Goal: Task Accomplishment & Management: Use online tool/utility

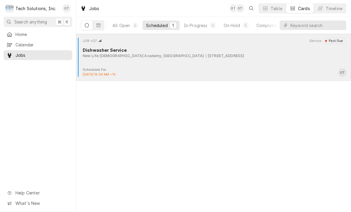
click at [154, 54] on div "New Life [DEMOGRAPHIC_DATA] Acadamy, [GEOGRAPHIC_DATA]" at bounding box center [143, 55] width 121 height 5
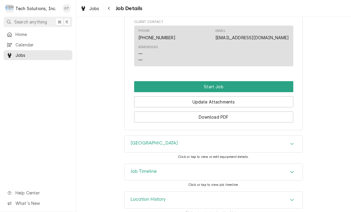
scroll to position [363, 0]
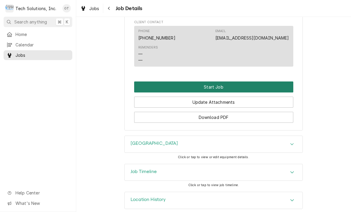
click at [212, 81] on button "Start Job" at bounding box center [213, 86] width 159 height 11
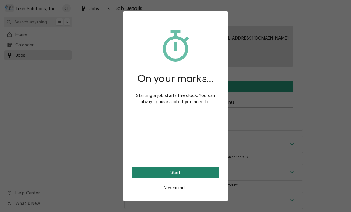
click at [177, 172] on button "Start" at bounding box center [175, 172] width 87 height 11
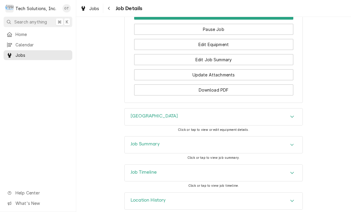
scroll to position [528, 0]
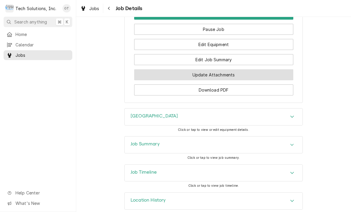
click at [211, 69] on button "Update Attachments" at bounding box center [213, 74] width 159 height 11
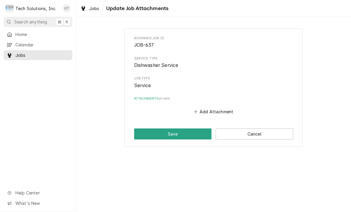
click at [215, 104] on div "Add Attachment" at bounding box center [213, 110] width 159 height 12
click at [212, 108] on button "Add Attachment" at bounding box center [214, 112] width 42 height 8
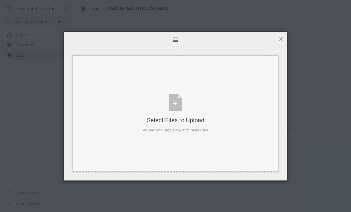
click at [176, 105] on div "Select Files to Upload or Drag and Drop, Copy and Paste Files" at bounding box center [175, 114] width 65 height 40
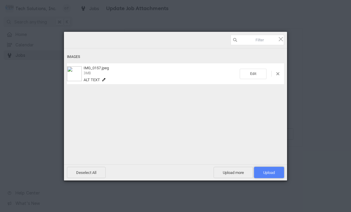
click at [271, 171] on span "Upload 1" at bounding box center [269, 172] width 12 height 4
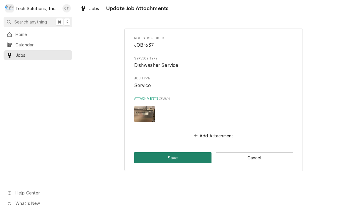
click at [173, 155] on button "Save" at bounding box center [173, 157] width 78 height 11
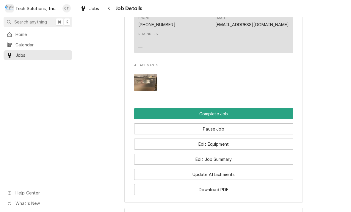
scroll to position [472, 0]
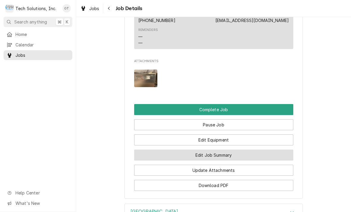
click at [214, 149] on button "Edit Job Summary" at bounding box center [213, 154] width 159 height 11
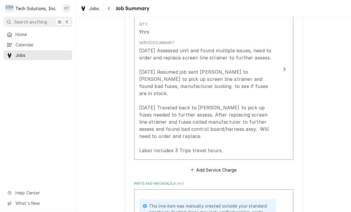
scroll to position [199, 0]
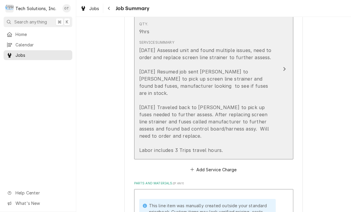
click at [240, 132] on div "8/21/25 Assessed unit and found multiple issues, need to order and replace scre…" at bounding box center [207, 100] width 136 height 107
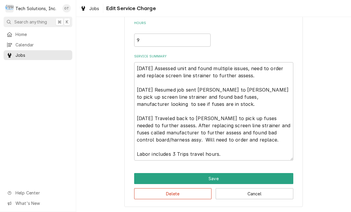
scroll to position [53, 0]
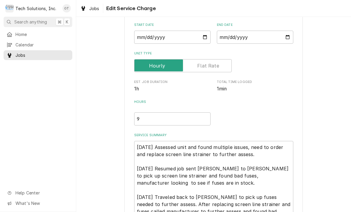
type textarea "x"
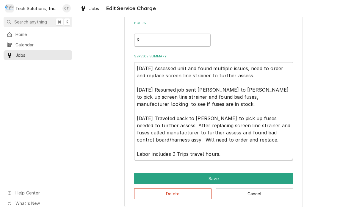
scroll to position [133, 0]
click at [242, 151] on textarea "8/21/25 Assessed unit and found multiple issues, need to order and replace scre…" at bounding box center [213, 111] width 159 height 98
type textarea "8/21/25 Assessed unit and found multiple issues, need to order and replace scre…"
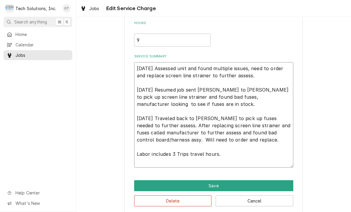
type textarea "x"
type textarea "8/21/25 Assessed unit and found multiple issues, need to order and replace scre…"
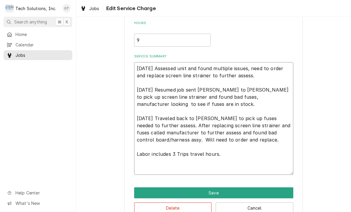
type textarea "x"
type textarea "8/21/25 Assessed unit and found multiple issues, need to order and replace scre…"
type textarea "x"
type textarea "8/21/25 Assessed unit and found multiple issues, need to order and replace scre…"
type textarea "x"
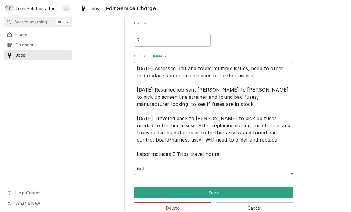
type textarea "8/21/25 Assessed unit and found multiple issues, need to order and replace scre…"
type textarea "x"
type textarea "8/21/25 Assessed unit and found multiple issues, need to order and replace scre…"
type textarea "x"
type textarea "8/21/25 Assessed unit and found multiple issues, need to order and replace scre…"
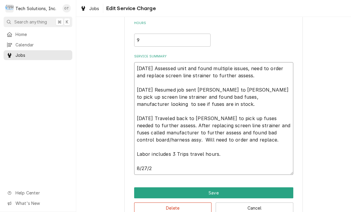
type textarea "x"
type textarea "8/21/25 Assessed unit and found multiple issues, need to order and replace scre…"
type textarea "x"
type textarea "8/21/25 Assessed unit and found multiple issues, need to order and replace scre…"
type textarea "x"
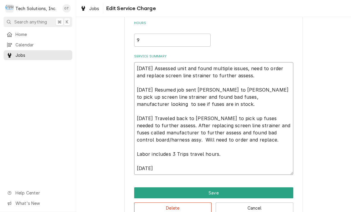
type textarea "8/21/25 Assessed unit and found multiple issues, need to order and replace scre…"
type textarea "x"
type textarea "8/21/25 Assessed unit and found multiple issues, need to order and replace scre…"
type textarea "x"
type textarea "8/21/25 Assessed unit and found multiple issues, need to order and replace scre…"
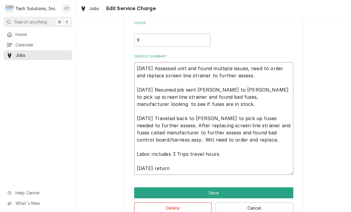
type textarea "x"
type textarea "8/21/25 Assessed unit and found multiple issues, need to order and replace scre…"
type textarea "x"
type textarea "8/21/25 Assessed unit and found multiple issues, need to order and replace scre…"
type textarea "x"
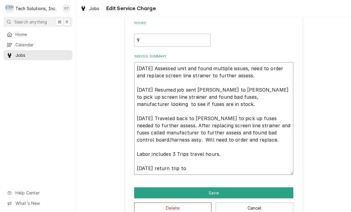
type textarea "8/21/25 Assessed unit and found multiple issues, need to order and replace scre…"
type textarea "x"
type textarea "8/21/25 Assessed unit and found multiple issues, need to order and replace scre…"
type textarea "x"
type textarea "8/21/25 Assessed unit and found multiple issues, need to order and replace scre…"
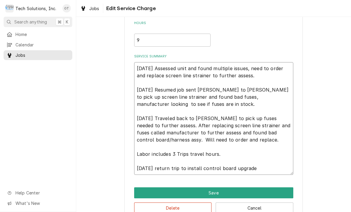
type textarea "x"
type textarea "[DATE] Assessed unit and found multiple issues, need to order and replace scree…"
type textarea "x"
type textarea "[DATE] Assessed unit and found multiple issues, need to order and replace scree…"
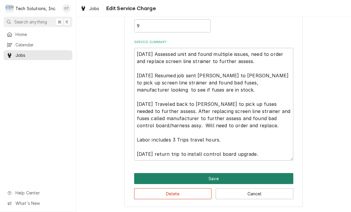
click at [216, 176] on button "Save" at bounding box center [213, 178] width 159 height 11
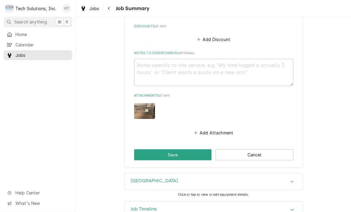
scroll to position [782, 0]
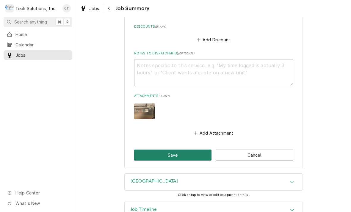
click at [179, 149] on button "Save" at bounding box center [173, 154] width 78 height 11
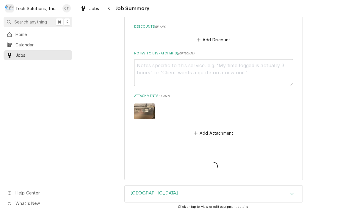
type textarea "x"
